Goal: Task Accomplishment & Management: Manage account settings

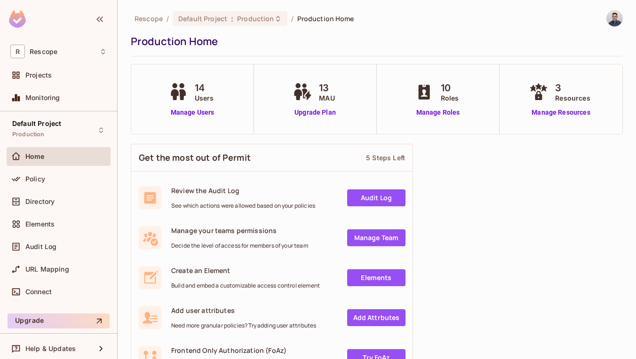
click at [184, 115] on link "Manage Users" at bounding box center [192, 113] width 52 height 10
click at [443, 112] on link "Manage Roles" at bounding box center [437, 113] width 51 height 10
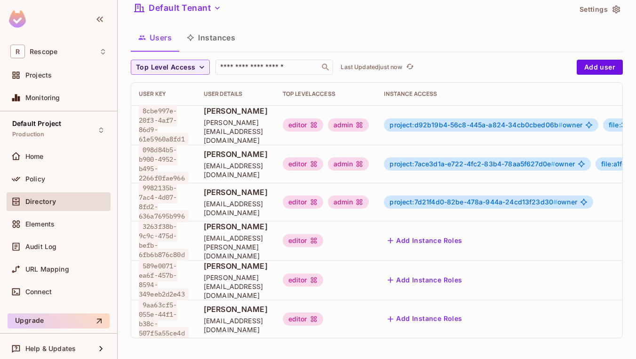
click at [369, 126] on div "admin" at bounding box center [348, 124] width 41 height 13
click at [369, 119] on div "admin" at bounding box center [348, 124] width 41 height 13
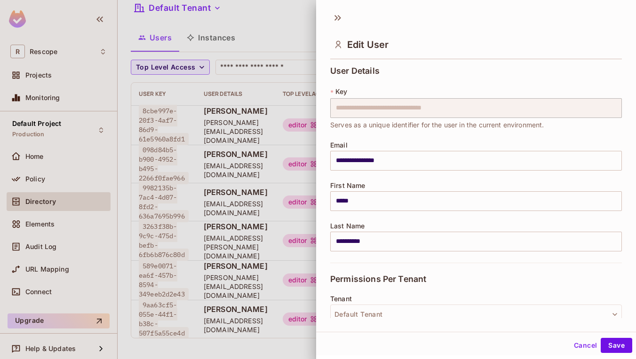
click at [274, 158] on div at bounding box center [318, 179] width 636 height 359
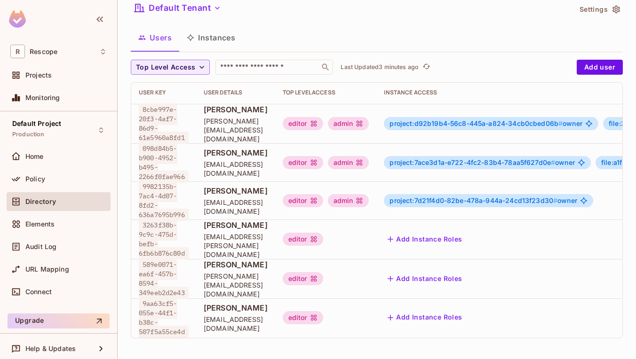
scroll to position [1, 0]
click at [220, 189] on span "Ariav Asulin" at bounding box center [236, 191] width 64 height 10
click at [455, 122] on span "project:d92b19b4-56c8-445a-a824-34cb0cbed06b #" at bounding box center [475, 123] width 173 height 8
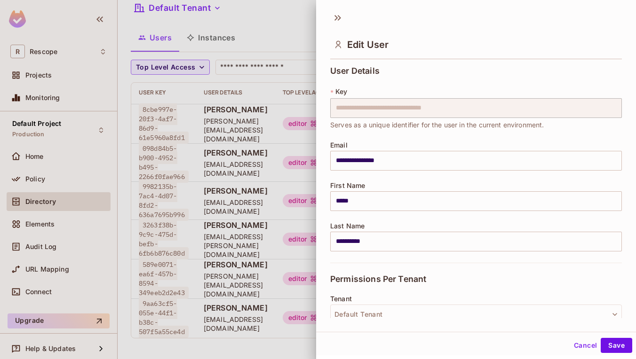
scroll to position [0, 0]
click at [339, 16] on icon at bounding box center [339, 18] width 3 height 6
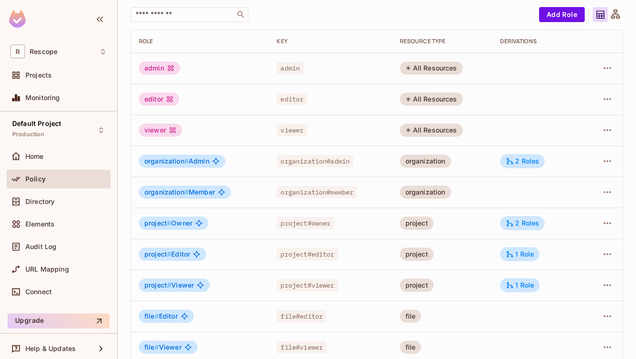
scroll to position [73, 0]
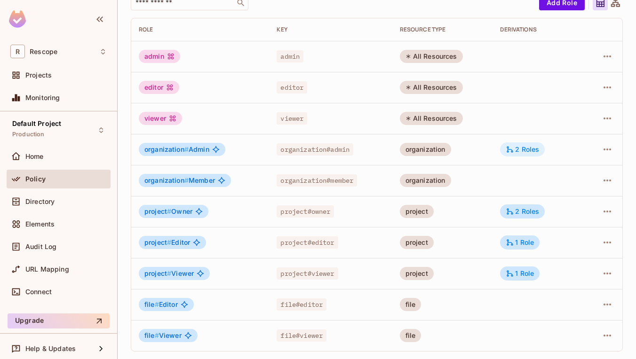
click at [522, 147] on div "2 Roles" at bounding box center [521, 149] width 33 height 8
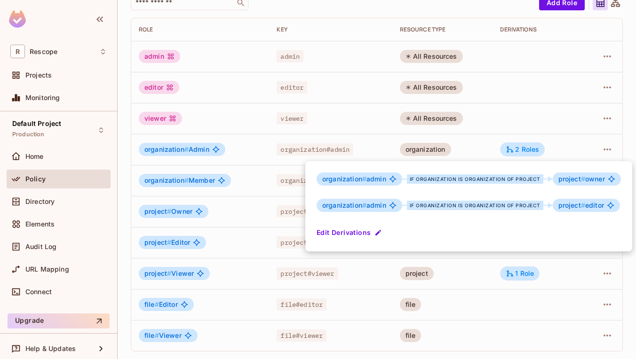
click at [335, 134] on div at bounding box center [318, 179] width 636 height 359
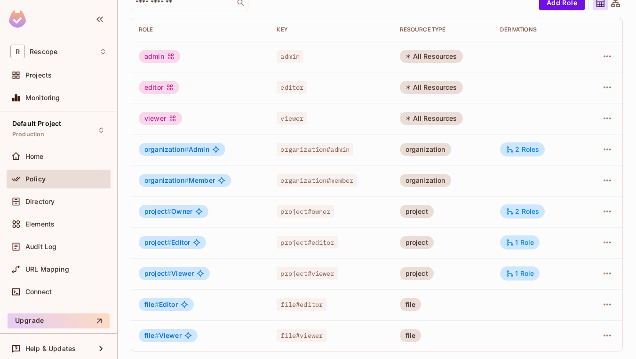
click at [184, 145] on span "#" at bounding box center [186, 149] width 4 height 8
click at [603, 146] on icon "button" at bounding box center [606, 149] width 11 height 11
click at [572, 168] on span "Edit Role" at bounding box center [558, 171] width 34 height 15
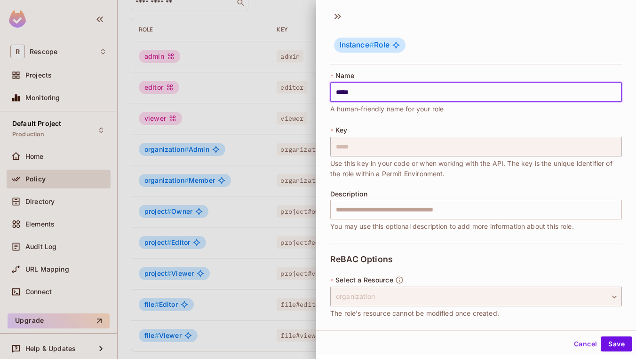
scroll to position [0, 0]
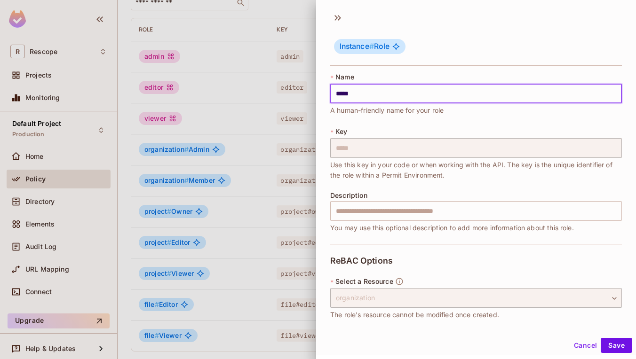
click at [240, 213] on div at bounding box center [318, 179] width 636 height 359
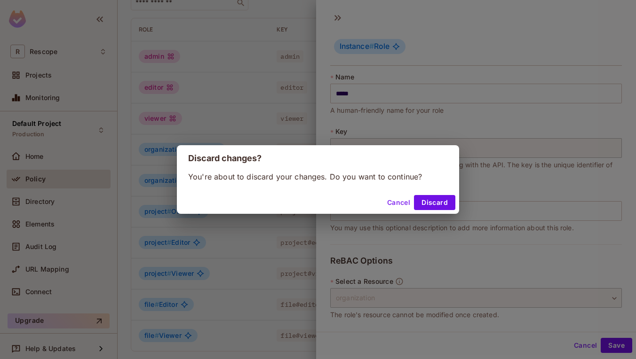
click at [457, 211] on div "Cancel Discard" at bounding box center [318, 202] width 282 height 23
click at [448, 205] on button "Discard" at bounding box center [434, 202] width 41 height 15
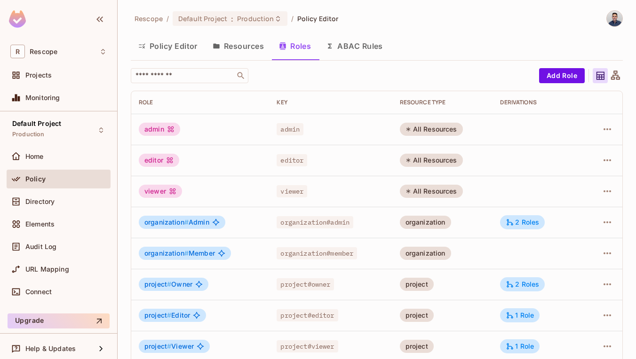
click at [230, 47] on button "Resources" at bounding box center [238, 46] width 66 height 24
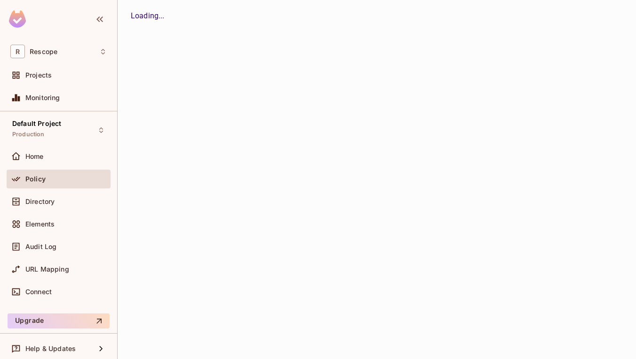
click at [230, 47] on div "Rescope / Default Project : Production / Policy Editor Policy Editor Resources …" at bounding box center [377, 179] width 518 height 359
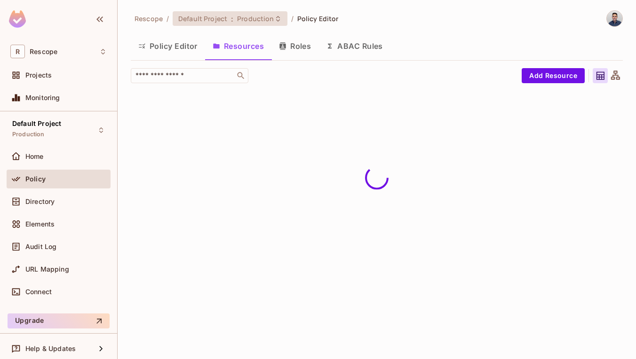
click at [237, 16] on span "Production" at bounding box center [255, 18] width 37 height 9
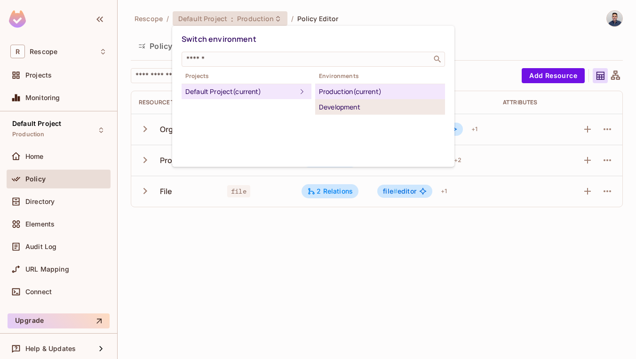
click at [345, 105] on div "Development" at bounding box center [380, 107] width 122 height 11
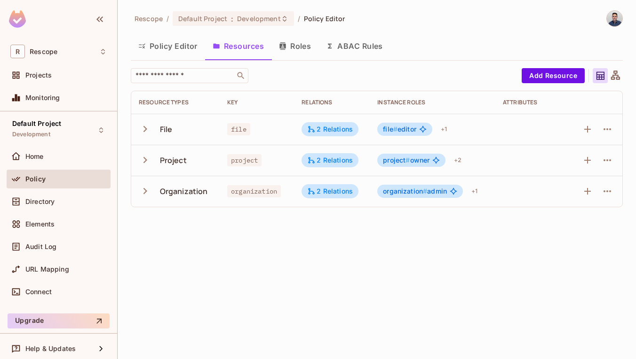
click at [293, 52] on button "Roles" at bounding box center [294, 46] width 47 height 24
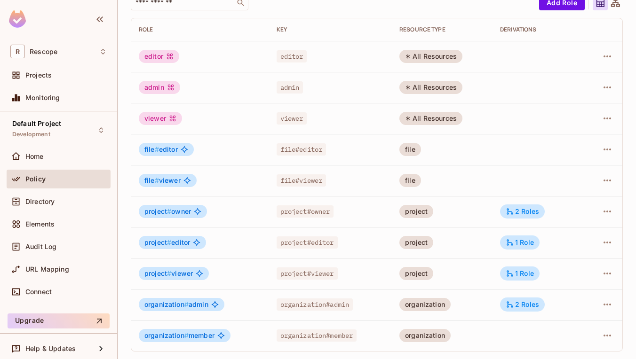
scroll to position [73, 0]
click at [605, 305] on icon "button" at bounding box center [606, 304] width 11 height 11
click at [509, 129] on div at bounding box center [318, 179] width 636 height 359
